Goal: Information Seeking & Learning: Check status

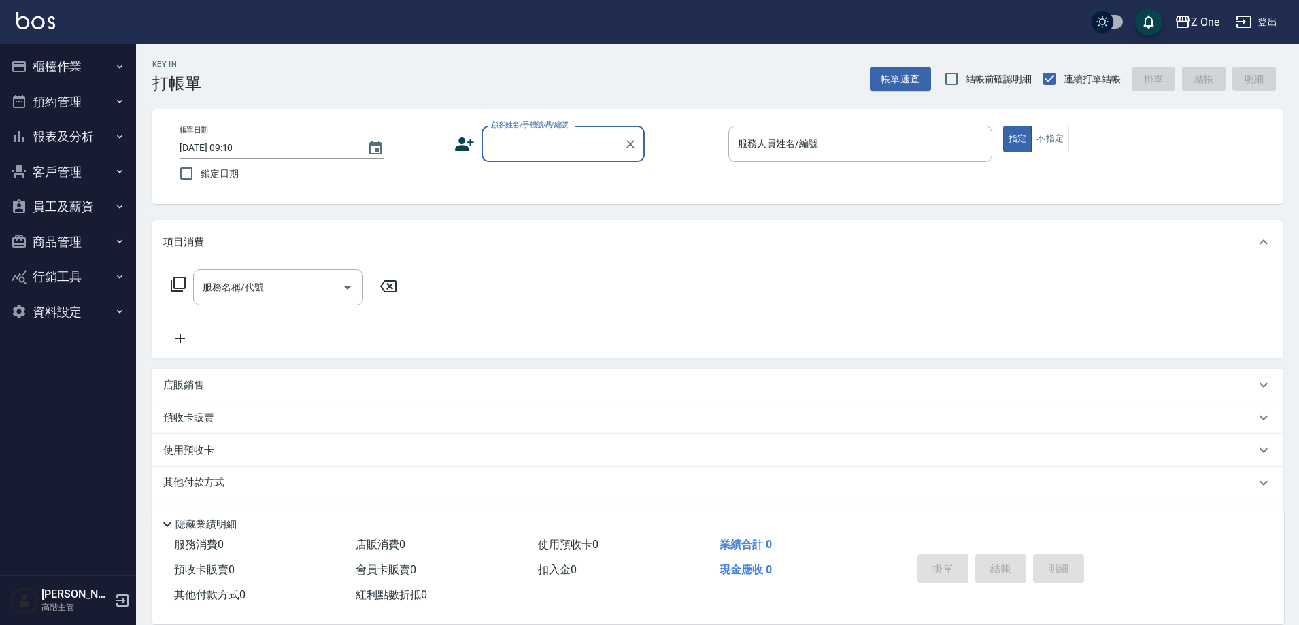
click at [86, 139] on button "報表及分析" at bounding box center [67, 136] width 125 height 35
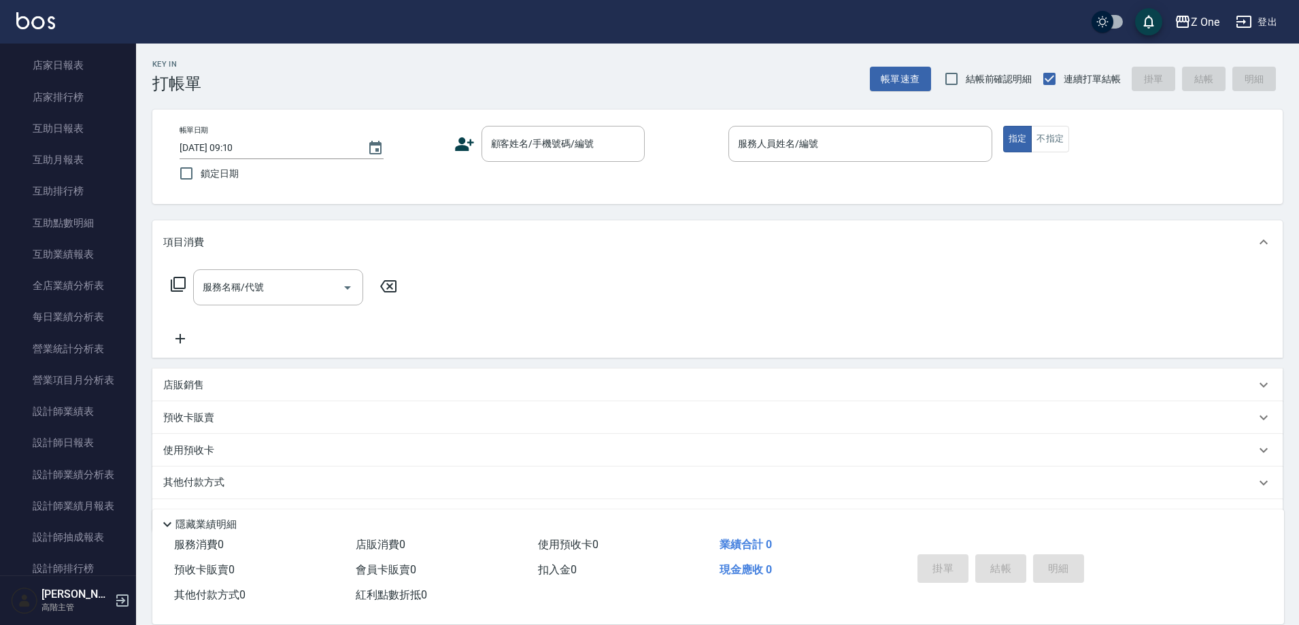
scroll to position [272, 0]
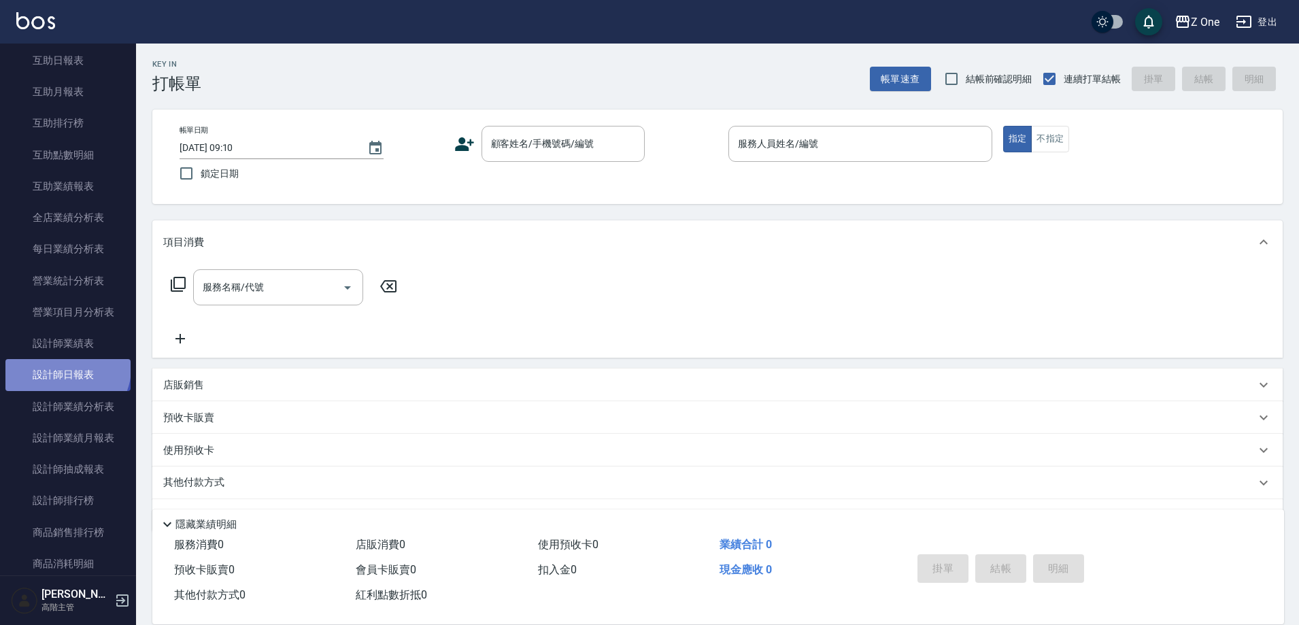
click at [66, 368] on link "設計師日報表" at bounding box center [67, 374] width 125 height 31
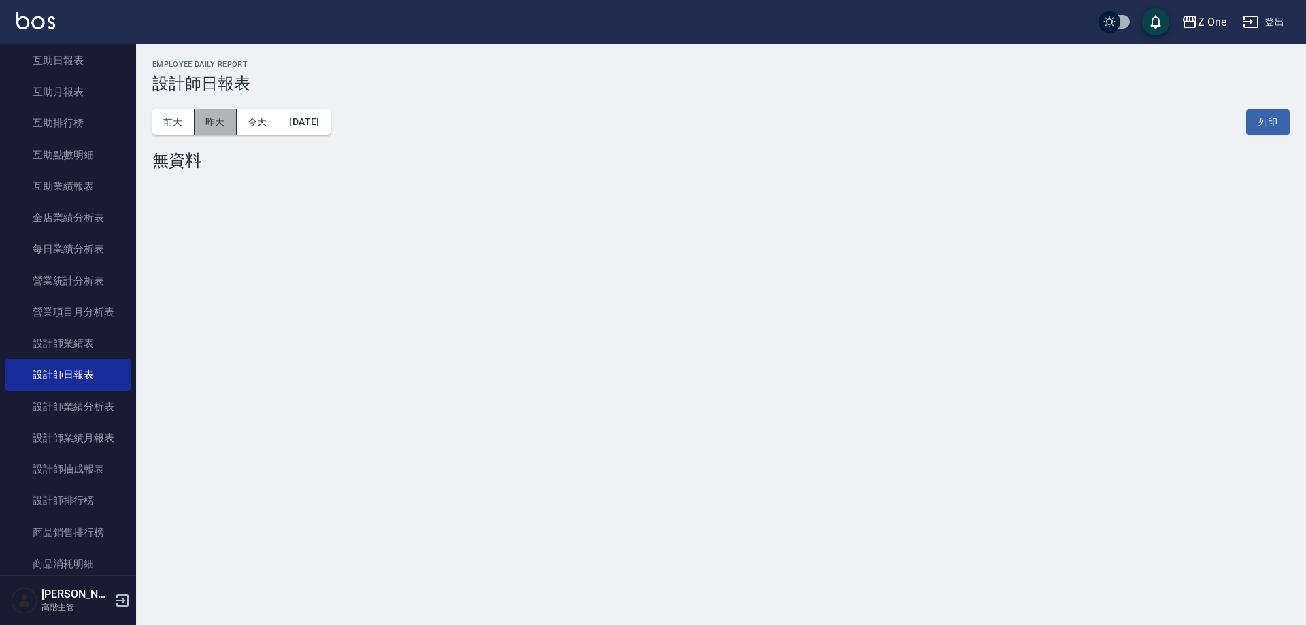
click at [203, 116] on button "昨天" at bounding box center [216, 121] width 42 height 25
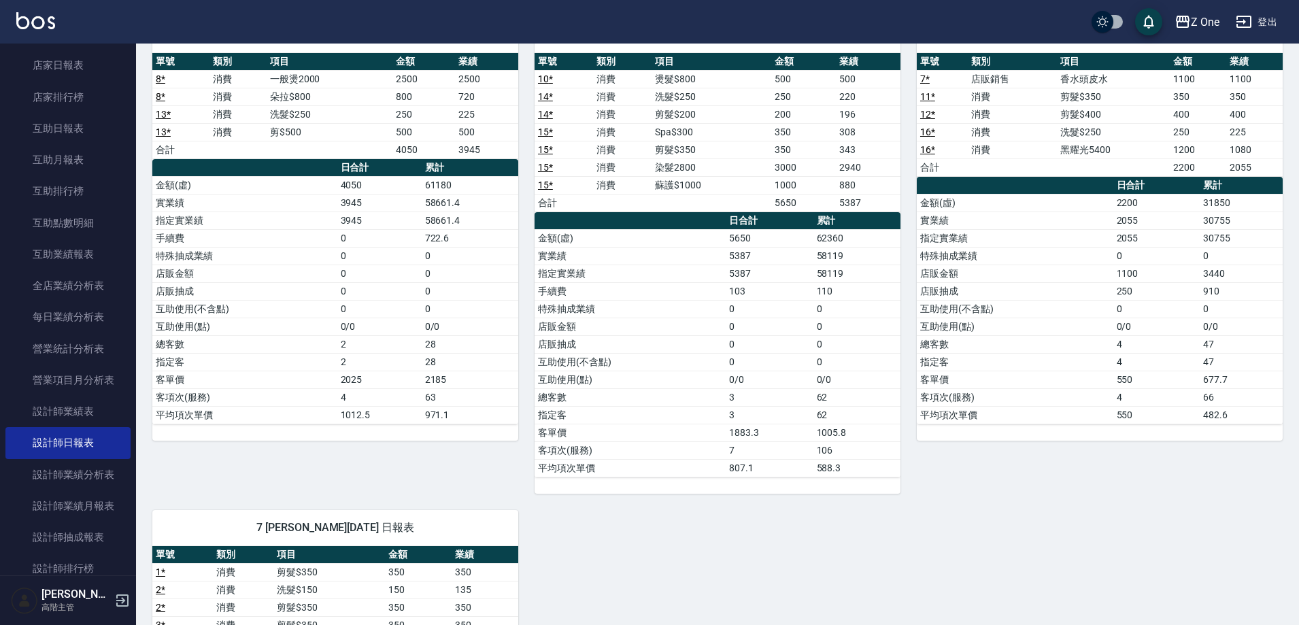
scroll to position [136, 0]
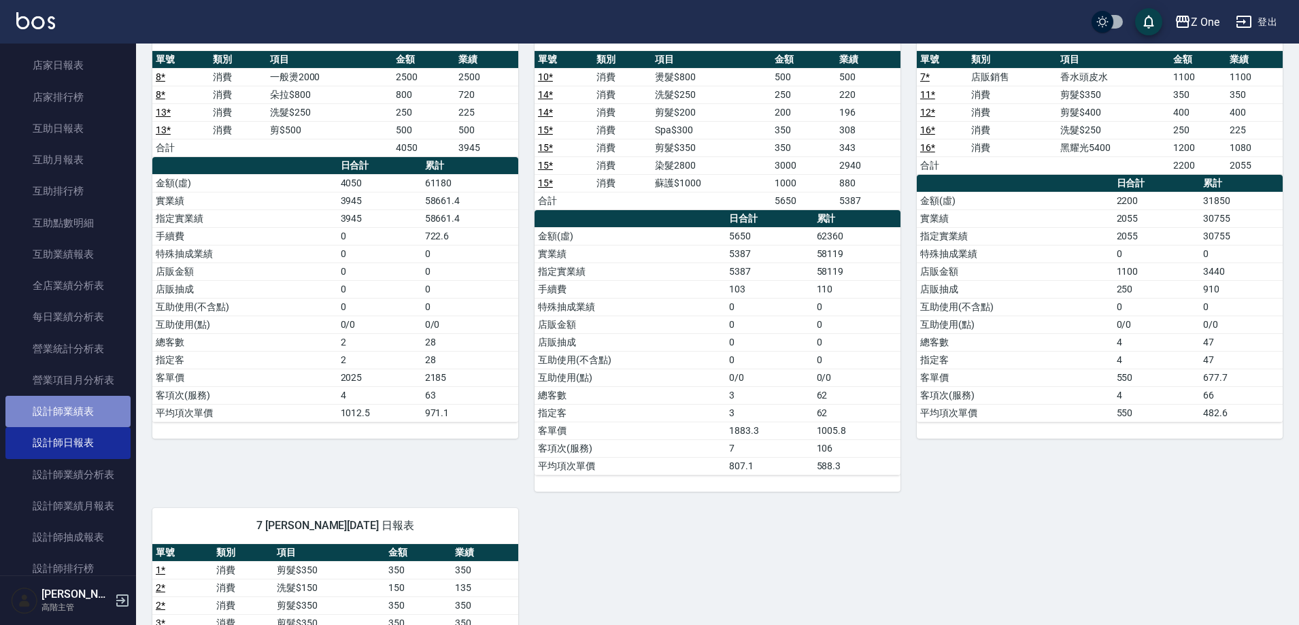
click at [107, 407] on link "設計師業績表" at bounding box center [67, 411] width 125 height 31
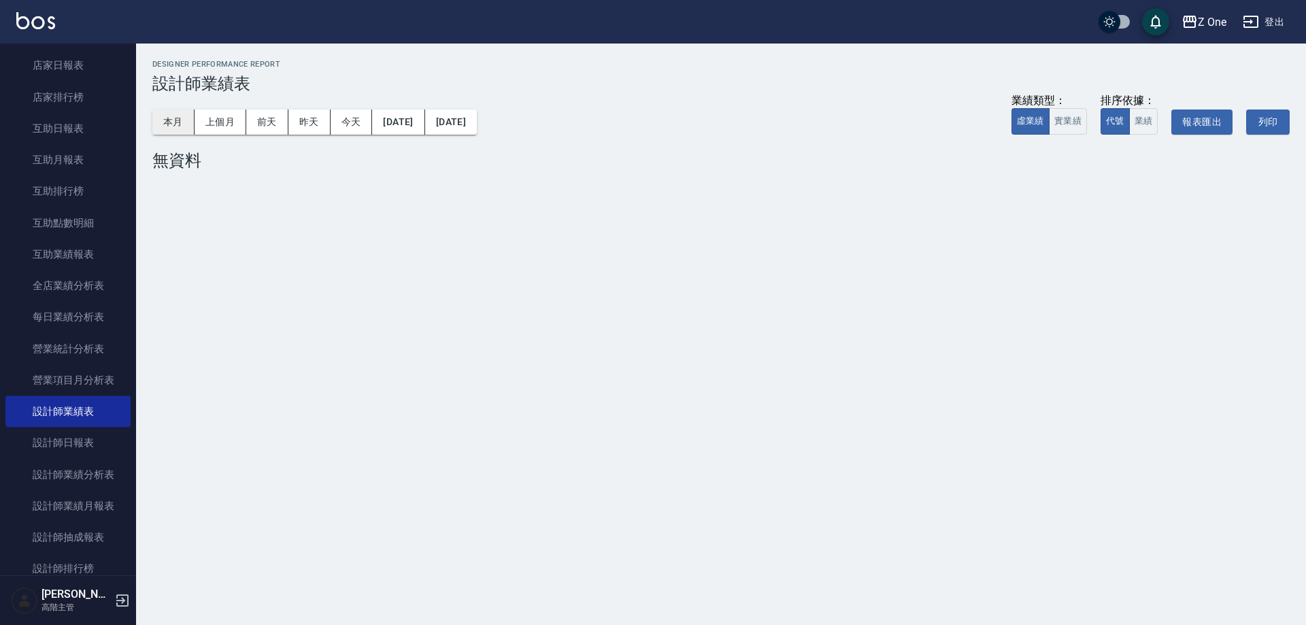
click at [168, 130] on button "本月" at bounding box center [173, 121] width 42 height 25
